Goal: Communication & Community: Answer question/provide support

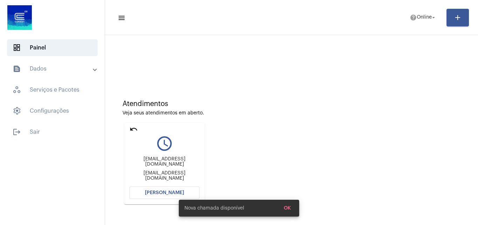
scroll to position [49, 0]
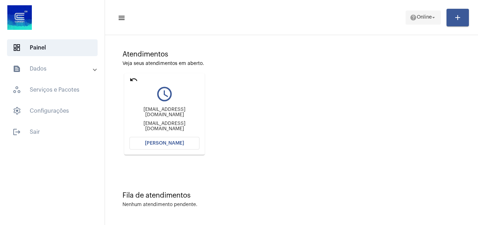
click at [422, 20] on span "help Online arrow_drop_down" at bounding box center [423, 17] width 27 height 13
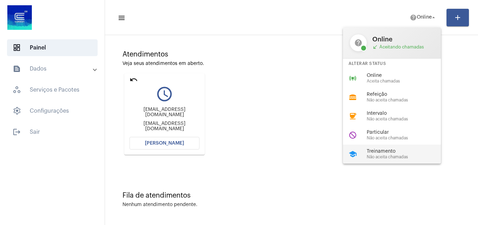
click at [372, 148] on div "school Treinamento Não aceita chamadas" at bounding box center [397, 153] width 109 height 19
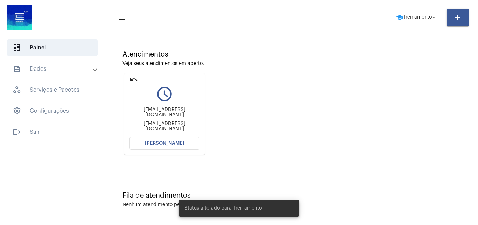
click at [133, 82] on mat-icon "undo" at bounding box center [134, 79] width 8 height 8
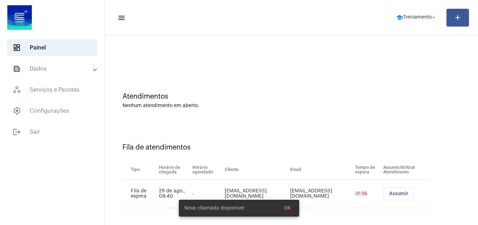
scroll to position [9, 0]
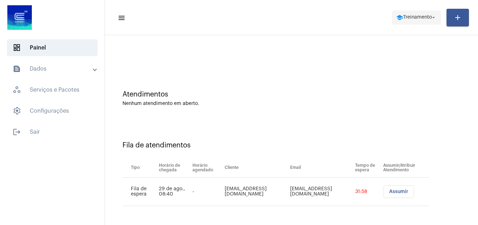
click at [408, 20] on span "school Treinamento arrow_drop_down" at bounding box center [416, 17] width 41 height 13
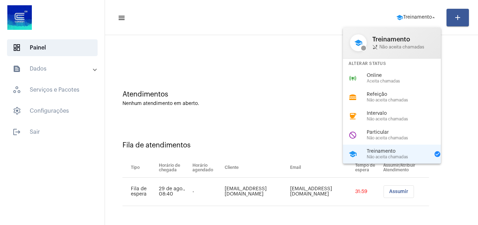
click at [285, 119] on div at bounding box center [239, 112] width 478 height 225
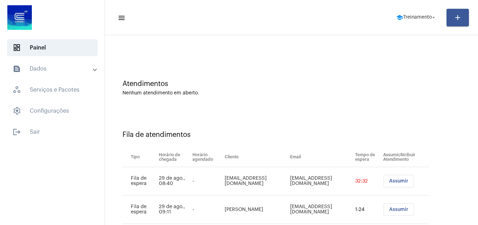
scroll to position [38, 0]
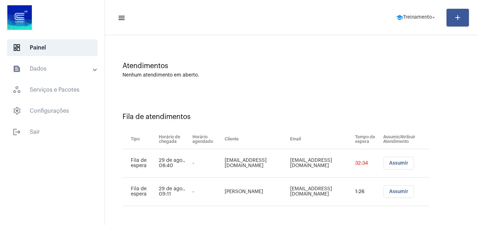
click at [394, 190] on span "Assumir" at bounding box center [398, 191] width 19 height 5
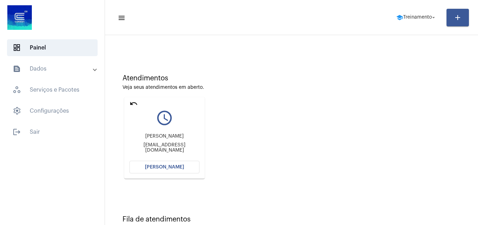
scroll to position [49, 0]
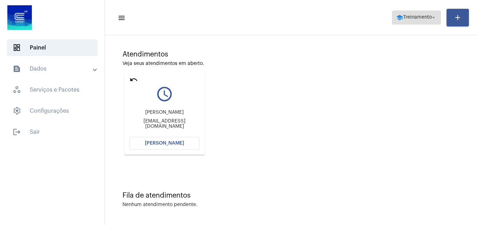
click at [414, 19] on span "Treinamento" at bounding box center [417, 17] width 29 height 5
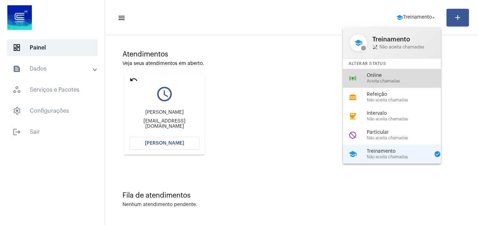
click at [393, 73] on span "Online" at bounding box center [407, 75] width 80 height 5
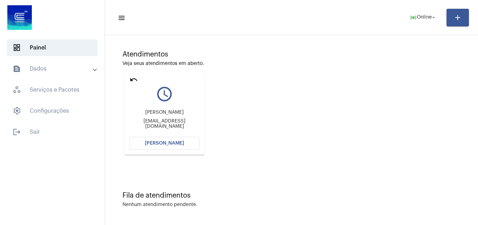
click at [173, 146] on button "[PERSON_NAME]" at bounding box center [165, 143] width 70 height 13
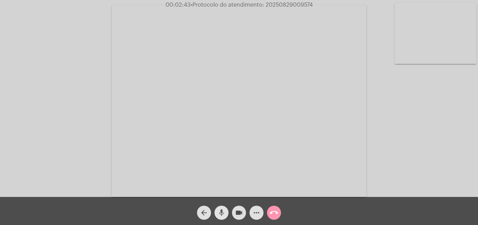
drag, startPoint x: 220, startPoint y: 215, endPoint x: 239, endPoint y: 215, distance: 18.9
click at [220, 215] on mat-icon "mic" at bounding box center [222, 212] width 8 height 8
click at [240, 215] on mat-icon "videocam" at bounding box center [239, 212] width 8 height 8
click at [221, 212] on mat-icon "mic_off" at bounding box center [222, 212] width 8 height 8
click at [241, 213] on mat-icon "videocam_off" at bounding box center [239, 212] width 8 height 8
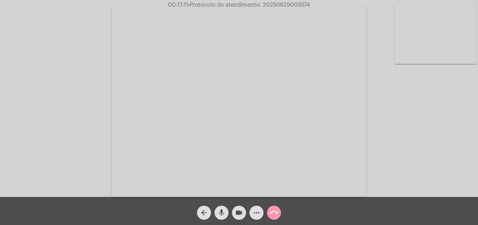
click at [297, 6] on span "• Protocolo do atendimento: 20250829009574" at bounding box center [249, 5] width 122 height 6
copy span "20250829009574"
click at [254, 212] on mat-icon "more_horiz" at bounding box center [257, 212] width 8 height 8
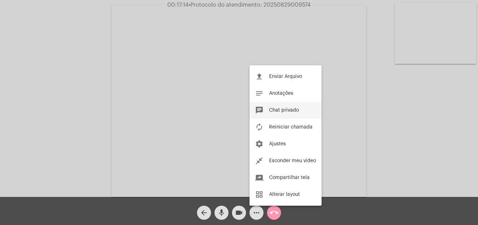
click at [289, 109] on span "Chat privado" at bounding box center [284, 110] width 30 height 5
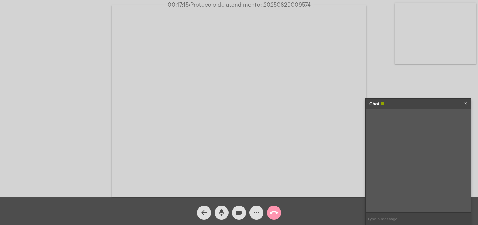
click at [406, 220] on input "text" at bounding box center [418, 218] width 105 height 12
paste input "20250829009574"
click at [453, 219] on input "20250829009574 - faturas de setembo" at bounding box center [418, 218] width 105 height 12
click at [412, 216] on input "20250829009574 - faturas de setembro bloqueada para analise de faturamento" at bounding box center [418, 218] width 105 height 12
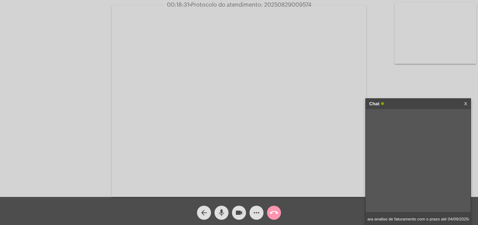
click at [413, 219] on input "20250829009574 - faturas de setembro bloqueada para analise de faturamento com …" at bounding box center [418, 218] width 105 height 12
click at [418, 219] on input "20250829009574 - faturas de setembro bloqueada para analise de faturamento com …" at bounding box center [418, 218] width 105 height 12
type input "20250829009574 - fatura de setembro bloqueada para analise de faturamento com o…"
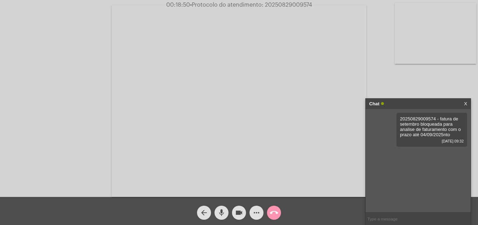
click at [403, 216] on input "text" at bounding box center [418, 218] width 105 height 12
drag, startPoint x: 454, startPoint y: 134, endPoint x: 381, endPoint y: 116, distance: 75.9
click at [381, 116] on div "20250829009574 - fatura de setembro bloqueada para analise de faturamento com o…" at bounding box center [418, 160] width 105 height 103
copy span "20250829009574 - fatura de setembro bloqueada para analise de faturamento com o…"
click at [387, 216] on input "text" at bounding box center [418, 218] width 105 height 12
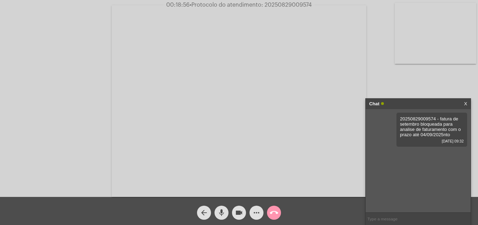
paste input "20250829009574 - fatura de setembro bloqueada para analise de faturamento com o…"
click at [440, 218] on input "20250829009574 - fatura de setembro bloqueada para analise de faturamento com o…" at bounding box center [418, 218] width 105 height 12
click at [442, 217] on input "20250829009574 - fatura de setembro bloqueada para analise de faturamento com o…" at bounding box center [418, 218] width 105 height 12
type input "20250829009574 - fatura de setembro bloqueada para analise de faturamento com o…"
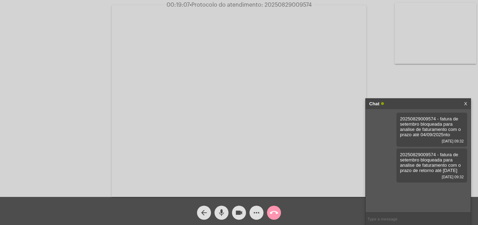
scroll to position [0, 0]
click at [294, 5] on span "• Protocolo do atendimento: 20250829009574" at bounding box center [251, 5] width 122 height 6
copy span "20250829009574"
click at [274, 213] on mat-icon "call_end" at bounding box center [274, 212] width 8 height 8
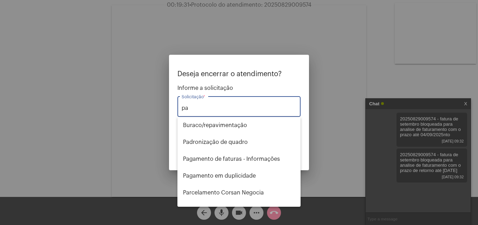
type input "p"
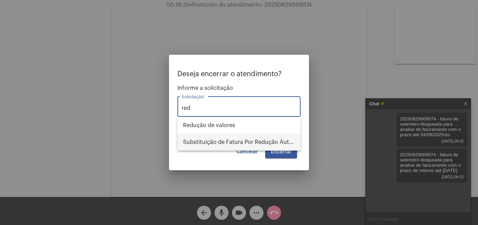
click at [250, 144] on span "Substituição de Fatura Por Redução Autorizada" at bounding box center [239, 141] width 112 height 17
type input "Substituição de Fatura Por Redução Autorizada"
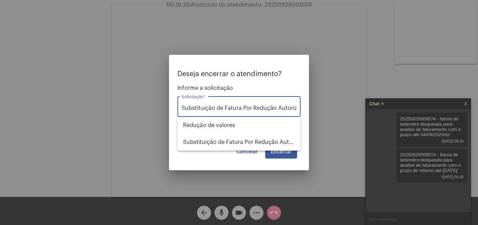
scroll to position [0, 8]
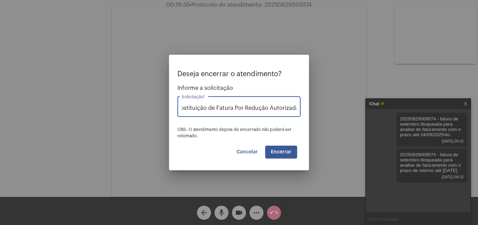
click at [285, 149] on button "Encerrar" at bounding box center [281, 151] width 32 height 13
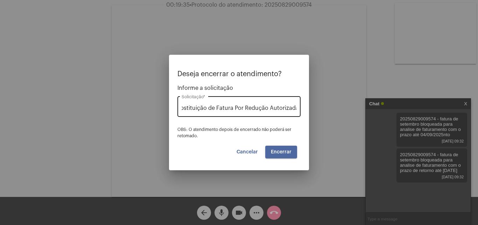
scroll to position [0, 0]
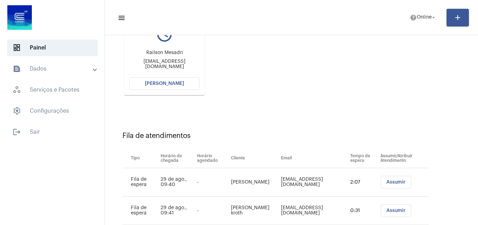
scroll to position [93, 0]
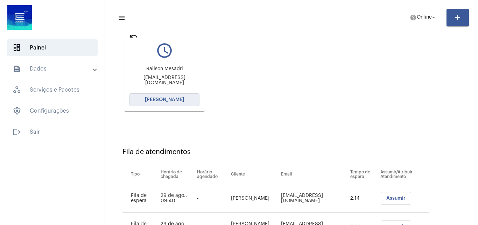
click at [151, 95] on button "[PERSON_NAME]" at bounding box center [165, 99] width 70 height 13
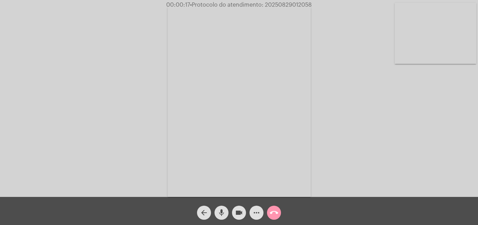
click at [257, 212] on mat-icon "more_horiz" at bounding box center [257, 212] width 8 height 8
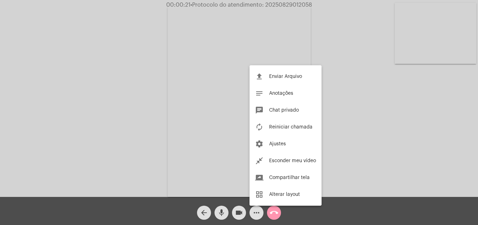
click at [388, 109] on div at bounding box center [239, 112] width 478 height 225
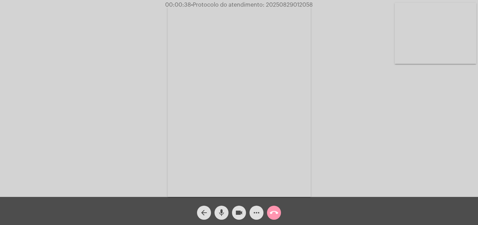
click at [344, 80] on div "Acessando Câmera e Microfone..." at bounding box center [239, 100] width 477 height 196
click at [339, 36] on div "Acessando Câmera e Microfone..." at bounding box center [239, 100] width 477 height 196
click at [235, 75] on video at bounding box center [239, 100] width 143 height 191
click at [126, 60] on video at bounding box center [106, 100] width 143 height 191
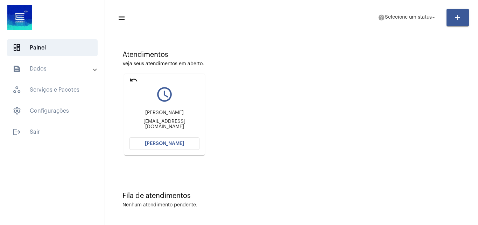
scroll to position [49, 0]
click at [175, 139] on button "[PERSON_NAME]" at bounding box center [165, 143] width 70 height 13
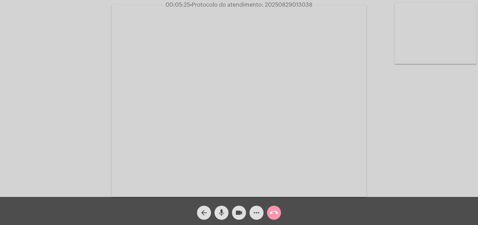
click at [297, 4] on span "• Protocolo do atendimento: 20250829013038" at bounding box center [251, 5] width 123 height 6
click at [297, 4] on span "• Protocolo do atendimento: 20250829013038" at bounding box center [252, 5] width 123 height 6
click at [269, 112] on video at bounding box center [239, 100] width 255 height 191
click at [192, 118] on video at bounding box center [121, 99] width 229 height 171
click at [279, 213] on button "call_end" at bounding box center [274, 212] width 14 height 14
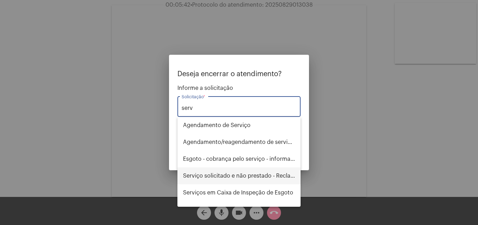
click at [250, 179] on span "Serviço solicitado e não prestado - Reclamação" at bounding box center [239, 175] width 112 height 17
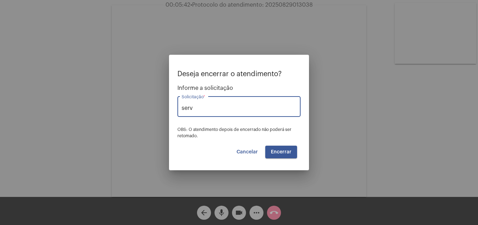
type input "Serviço solicitado e não prestado - Reclamação"
click at [285, 151] on span "Encerrar" at bounding box center [281, 151] width 21 height 5
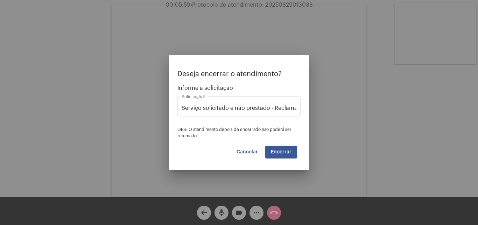
click at [285, 153] on span "Encerrar" at bounding box center [281, 151] width 21 height 5
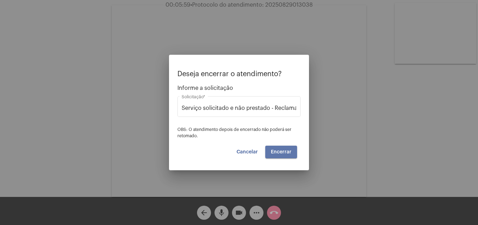
click at [285, 153] on span "Encerrar" at bounding box center [281, 151] width 21 height 5
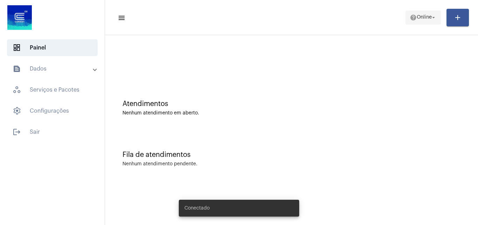
click at [416, 13] on span "help Online arrow_drop_down" at bounding box center [423, 17] width 27 height 13
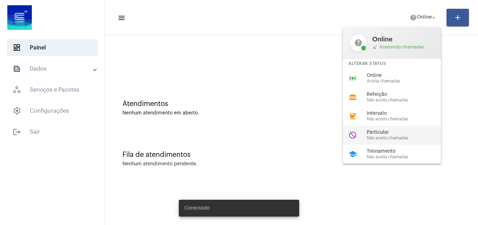
click at [388, 137] on span "Não aceita chamadas" at bounding box center [407, 138] width 80 height 5
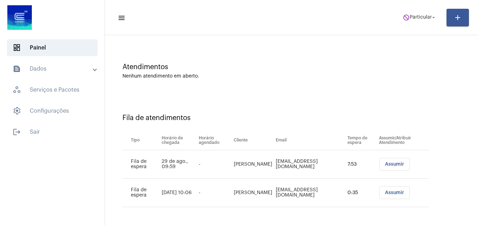
scroll to position [38, 0]
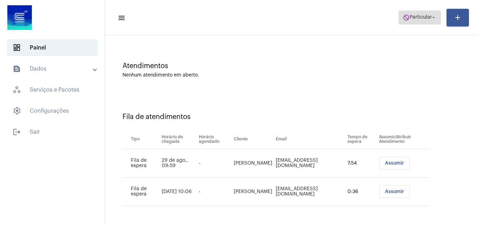
click at [428, 18] on span "Particular" at bounding box center [421, 17] width 22 height 5
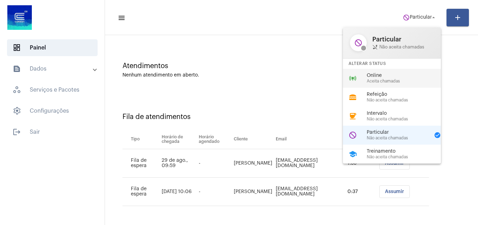
click at [391, 74] on span "Online" at bounding box center [407, 75] width 80 height 5
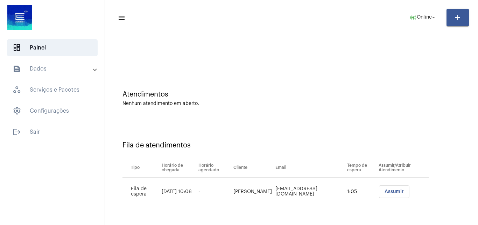
scroll to position [9, 0]
click at [385, 192] on span "Assumir" at bounding box center [394, 191] width 19 height 5
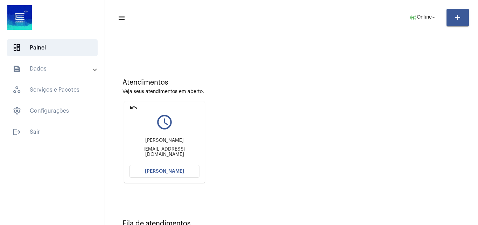
scroll to position [49, 0]
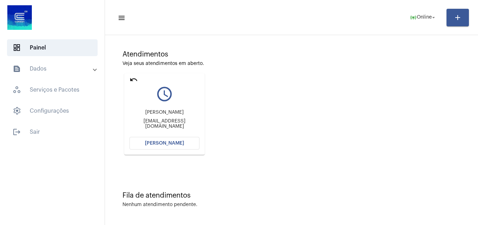
click at [187, 143] on button "[PERSON_NAME]" at bounding box center [165, 143] width 70 height 13
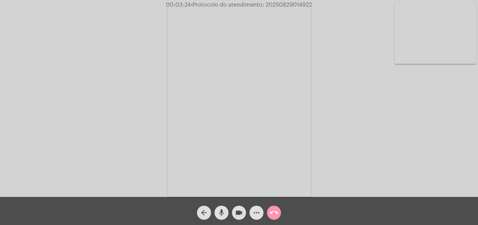
click at [225, 209] on mat-icon "mic" at bounding box center [222, 212] width 8 height 8
click at [237, 211] on mat-icon "videocam" at bounding box center [239, 212] width 8 height 8
click at [222, 209] on mat-icon "mic_off" at bounding box center [222, 212] width 8 height 8
click at [222, 209] on mat-icon "mic" at bounding box center [222, 212] width 8 height 8
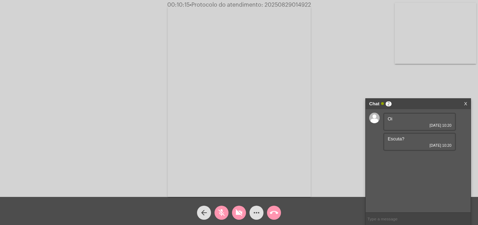
click at [218, 209] on mat-icon "mic_off" at bounding box center [222, 212] width 8 height 8
click at [237, 213] on mat-icon "videocam_off" at bounding box center [239, 212] width 8 height 8
click at [407, 161] on link "https://neft-transfer-bucket.s3.amazonaws.com/temp-c07a9b62-9f7c-800d-92fe-0b56…" at bounding box center [412, 158] width 49 height 5
click at [254, 214] on mat-icon "more_horiz" at bounding box center [257, 212] width 8 height 8
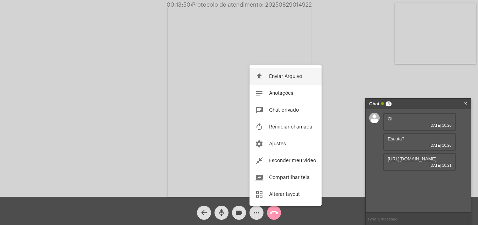
click at [285, 77] on span "Enviar Arquivo" at bounding box center [285, 76] width 33 height 5
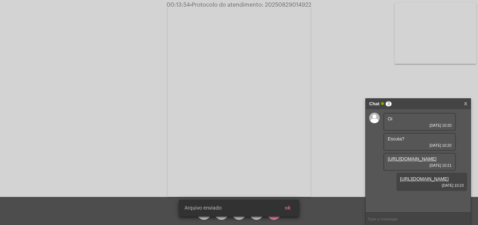
scroll to position [10, 0]
click at [291, 207] on span "ok" at bounding box center [288, 207] width 6 height 5
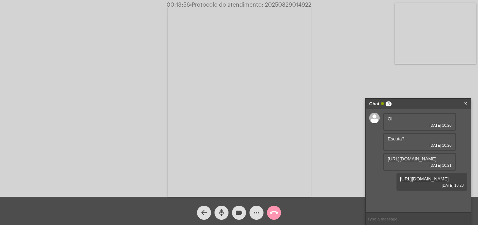
click at [260, 214] on mat-icon "more_horiz" at bounding box center [257, 212] width 8 height 8
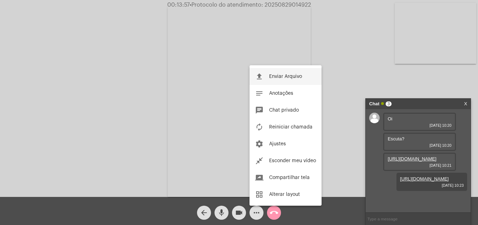
click at [299, 75] on span "Enviar Arquivo" at bounding box center [285, 76] width 33 height 5
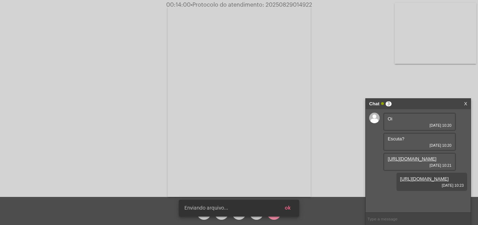
scroll to position [46, 0]
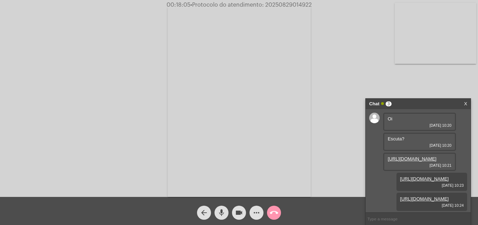
click at [258, 209] on mat-icon "more_horiz" at bounding box center [257, 212] width 8 height 8
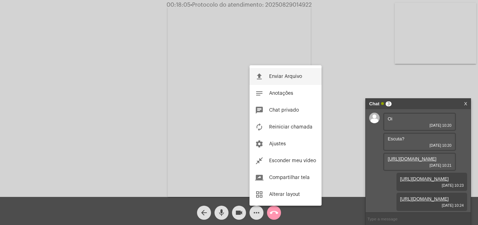
click at [291, 74] on button "file_upload Enviar Arquivo" at bounding box center [286, 76] width 72 height 17
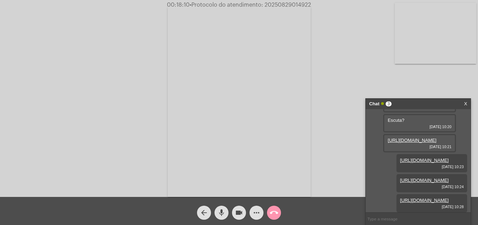
scroll to position [82, 0]
click at [291, 4] on span "• Protocolo do atendimento: 20250829014922" at bounding box center [252, 5] width 122 height 6
copy span "20250829014922"
drag, startPoint x: 338, startPoint y: 90, endPoint x: 334, endPoint y: 90, distance: 3.9
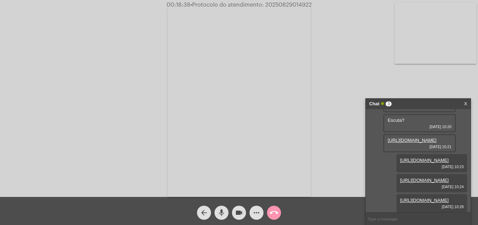
click at [338, 90] on div "Acessando Câmera e Microfone..." at bounding box center [239, 100] width 477 height 196
click at [276, 210] on mat-icon "call_end" at bounding box center [274, 212] width 8 height 8
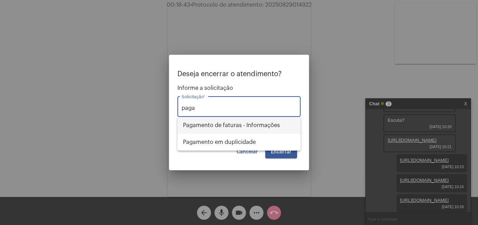
click at [230, 126] on span "Pagamento de faturas - Informações" at bounding box center [239, 125] width 112 height 17
type input "Pagamento de faturas - Informações"
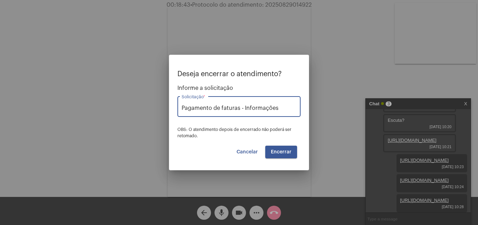
click at [292, 149] on button "Encerrar" at bounding box center [281, 151] width 32 height 13
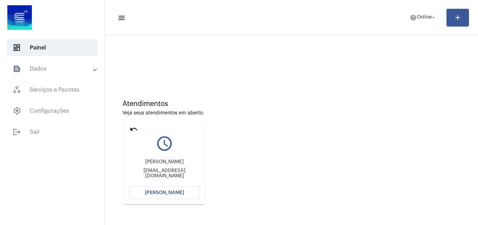
click at [159, 192] on span "[PERSON_NAME]" at bounding box center [164, 192] width 39 height 5
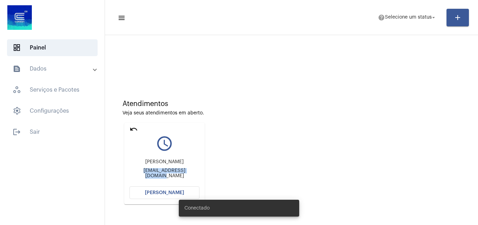
drag, startPoint x: 132, startPoint y: 169, endPoint x: 206, endPoint y: 169, distance: 73.9
click at [206, 169] on div "undo query_builder Bruno [EMAIL_ADDRESS][DOMAIN_NAME] [PERSON_NAME]" at bounding box center [165, 163] width 84 height 85
copy div "[EMAIL_ADDRESS][DOMAIN_NAME]"
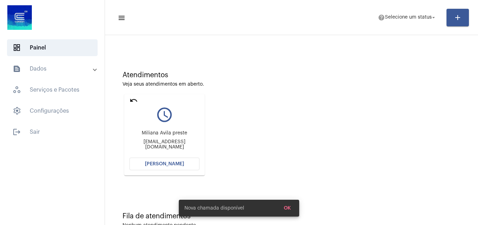
scroll to position [49, 0]
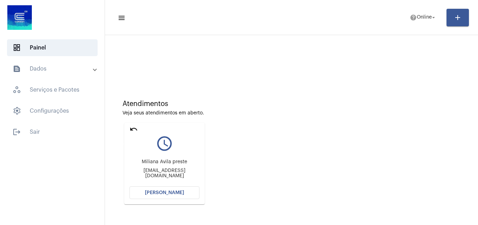
click at [131, 128] on mat-icon "undo" at bounding box center [134, 129] width 8 height 8
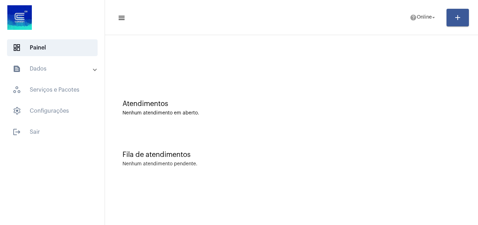
click at [450, 64] on div at bounding box center [292, 62] width 338 height 5
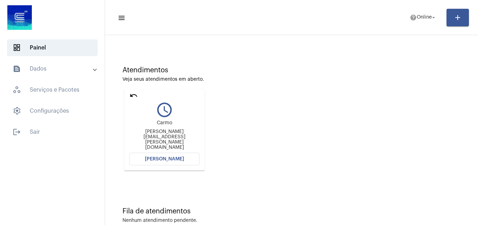
scroll to position [49, 0]
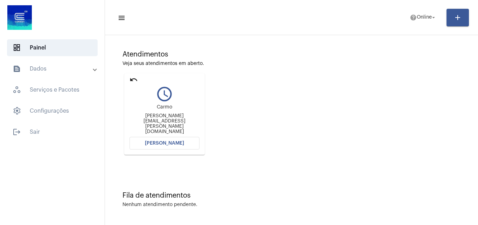
click at [188, 143] on button "[PERSON_NAME]" at bounding box center [165, 143] width 70 height 13
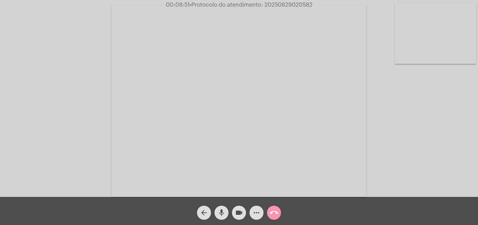
click at [298, 1] on div "Acessando Câmera e Microfone..." at bounding box center [239, 98] width 478 height 196
click at [298, 3] on span "• Protocolo do atendimento: 20250829020582" at bounding box center [251, 5] width 123 height 6
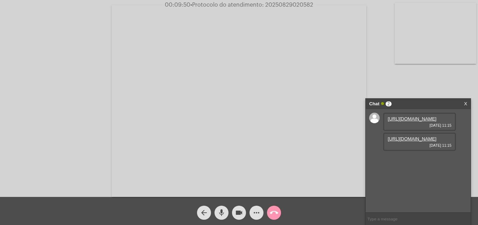
click at [416, 121] on link "https://neft-transfer-bucket.s3.amazonaws.com/temp-48a5d910-9eaf-ded0-e8dd-0a56…" at bounding box center [412, 118] width 49 height 5
click at [410, 141] on link "https://neft-transfer-bucket.s3.amazonaws.com/temp-77546ead-47af-b6a7-7825-7e64…" at bounding box center [412, 138] width 49 height 5
click at [427, 121] on link "https://neft-transfer-bucket.s3.amazonaws.com/temp-48a5d910-9eaf-ded0-e8dd-0a56…" at bounding box center [412, 118] width 49 height 5
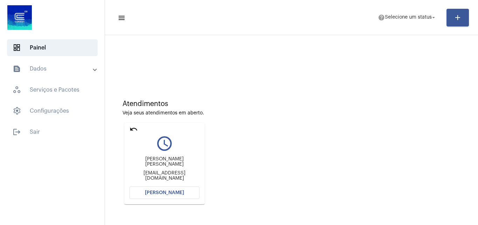
click at [135, 129] on mat-icon "undo" at bounding box center [134, 129] width 8 height 8
click at [411, 19] on span "Selecione um status" at bounding box center [408, 17] width 47 height 5
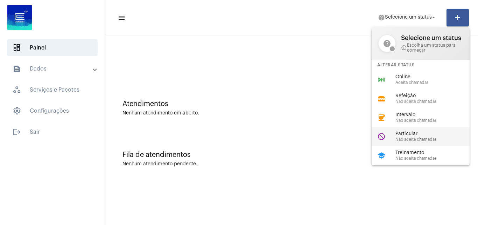
click at [422, 139] on span "Não aceita chamadas" at bounding box center [436, 139] width 80 height 5
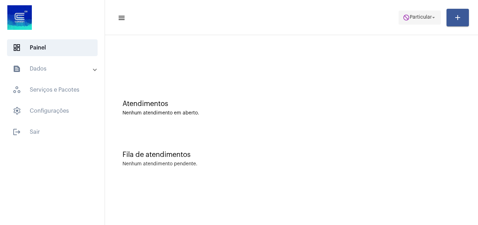
click at [407, 18] on mat-icon "do_not_disturb" at bounding box center [406, 17] width 7 height 7
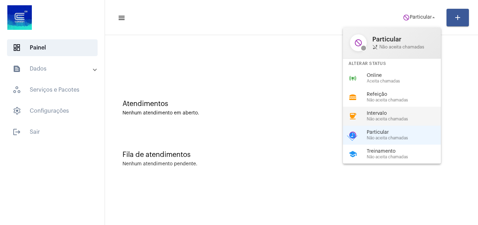
click at [395, 113] on span "Intervalo" at bounding box center [407, 113] width 80 height 5
